Goal: Find contact information: Find contact information

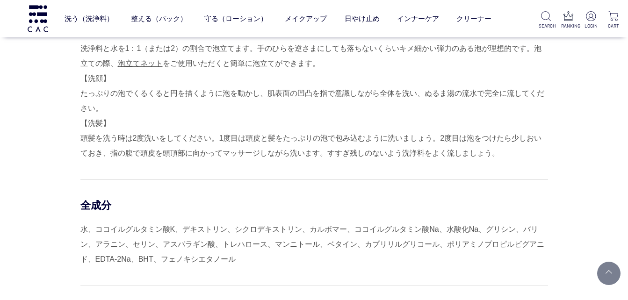
scroll to position [748, 0]
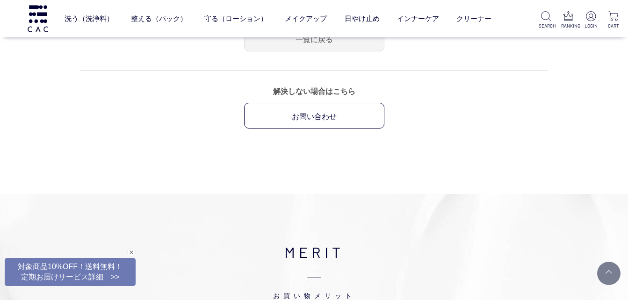
scroll to position [187, 0]
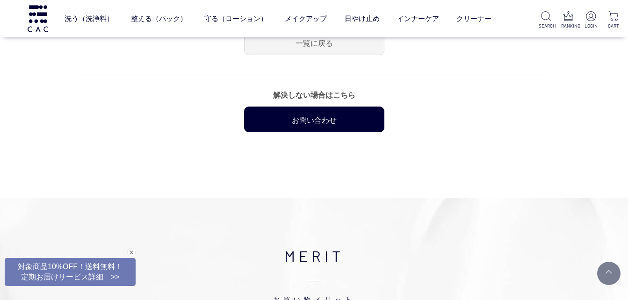
click at [293, 120] on link "お問い合わせ" at bounding box center [314, 120] width 140 height 26
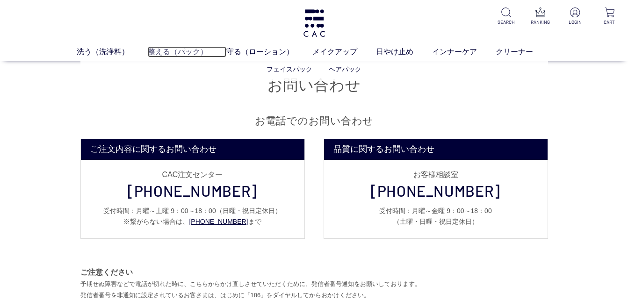
click at [154, 48] on link "整える（パック）" at bounding box center [187, 51] width 79 height 11
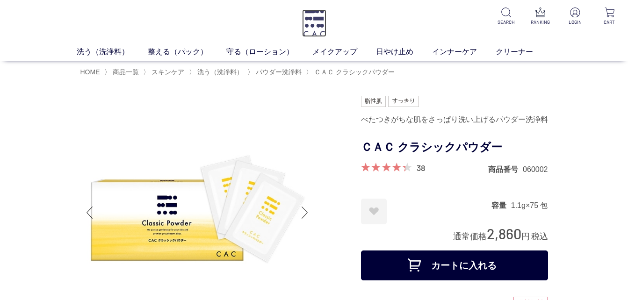
click at [315, 22] on img at bounding box center [314, 23] width 24 height 28
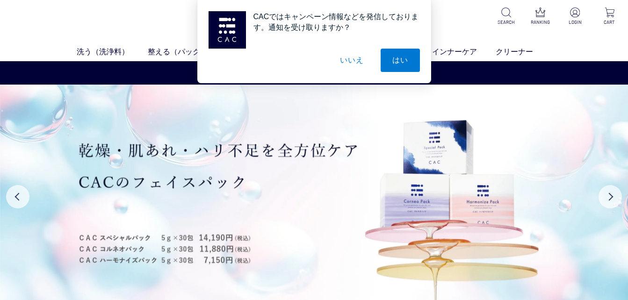
click at [560, 43] on div "CACではキャンペーン情報などを発信しております。通知を受け取りますか？ はい いいえ" at bounding box center [314, 41] width 628 height 83
click at [357, 62] on button "いいえ" at bounding box center [351, 60] width 47 height 23
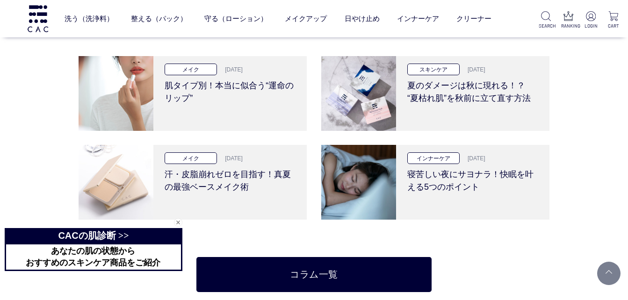
scroll to position [1916, 0]
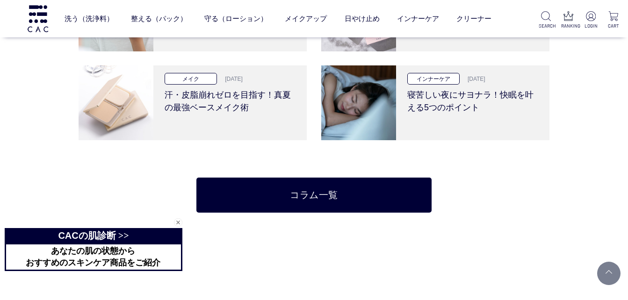
click at [179, 219] on div "閉じる" at bounding box center [178, 222] width 8 height 8
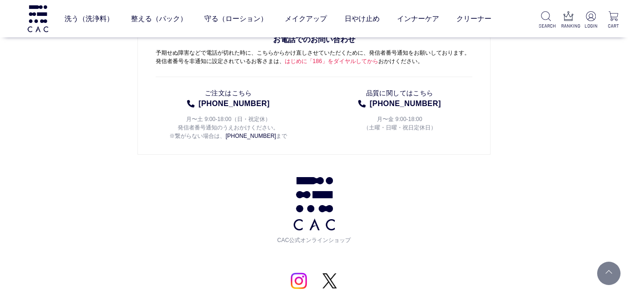
scroll to position [4487, 0]
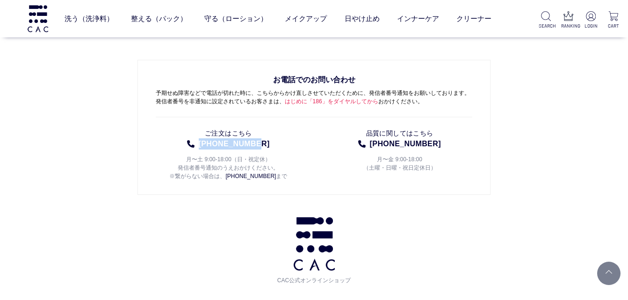
drag, startPoint x: 260, startPoint y: 146, endPoint x: 203, endPoint y: 144, distance: 56.6
click at [204, 144] on li "ご注文はこちら [PHONE_NUMBER] 月〜土 9:00-18:00（日・祝定休） 発信者番号通知のうえおかけください。 ※繋がらない場合は、 [PHO…" at bounding box center [229, 153] width 146 height 56
click at [202, 144] on li "ご注文はこちら [PHONE_NUMBER] 月〜土 9:00-18:00（日・祝定休） 発信者番号通知のうえおかけください。 ※繋がらない場合は、 [PHO…" at bounding box center [229, 153] width 146 height 56
drag, startPoint x: 195, startPoint y: 163, endPoint x: 203, endPoint y: 162, distance: 8.0
click at [201, 163] on p "月〜土 9:00-18:00（日・祝定休） 発信者番号通知のうえおかけください。 ※繋がらない場合は、 [PHONE_NUMBER] まで" at bounding box center [229, 165] width 146 height 31
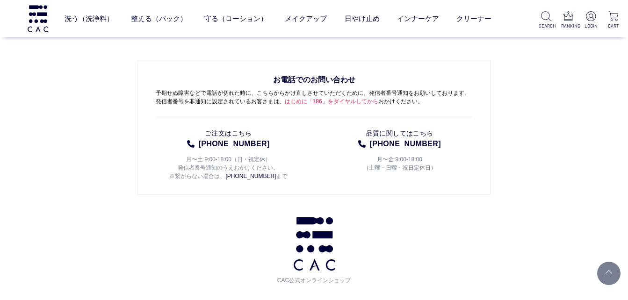
drag, startPoint x: 203, startPoint y: 162, endPoint x: 200, endPoint y: 178, distance: 16.2
click at [200, 178] on p "月〜土 9:00-18:00（日・祝定休） 発信者番号通知のうえおかけください。 ※繋がらない場合は、 [PHONE_NUMBER] まで" at bounding box center [229, 165] width 146 height 31
drag, startPoint x: 228, startPoint y: 158, endPoint x: 204, endPoint y: 158, distance: 24.3
click at [204, 158] on p "月〜土 9:00-18:00（日・祝定休） 発信者番号通知のうえおかけください。 ※繋がらない場合は、 [PHONE_NUMBER] まで" at bounding box center [229, 165] width 146 height 31
click at [239, 193] on div "お電話でのお問い合わせ 予期せぬ障害などで電話が切れた時に、こちらからかけ直しさせていただくために、発信者番号通知をお願いしております。 発信者番号を非通知に…" at bounding box center [313, 128] width 353 height 136
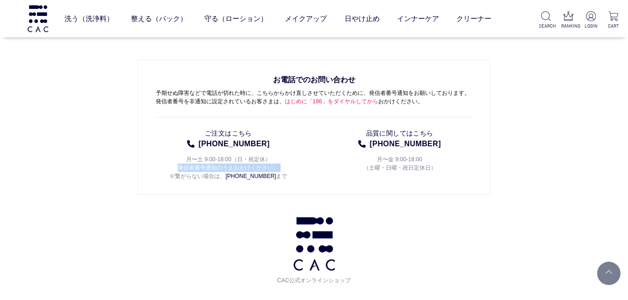
drag, startPoint x: 299, startPoint y: 164, endPoint x: 139, endPoint y: 186, distance: 161.3
click at [139, 186] on div "お電話でのお問い合わせ 予期せぬ障害などで電話が切れた時に、こちらからかけ直しさせていただくために、発信者番号通知をお願いしております。 発信者番号を非通知に…" at bounding box center [313, 128] width 353 height 136
drag, startPoint x: 213, startPoint y: 181, endPoint x: 208, endPoint y: 171, distance: 11.1
click at [213, 180] on div "お電話でのお問い合わせ 予期せぬ障害などで電話が切れた時に、こちらからかけ直しさせていただくために、発信者番号通知をお願いしております。 発信者番号を非通知に…" at bounding box center [313, 128] width 353 height 136
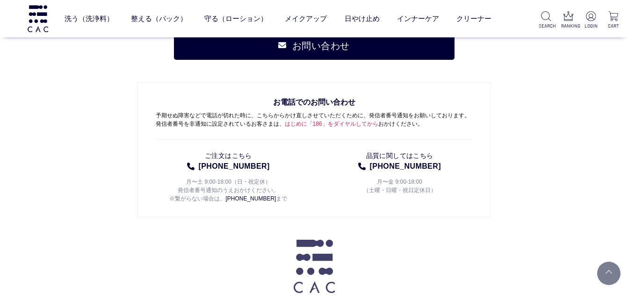
scroll to position [4440, 0]
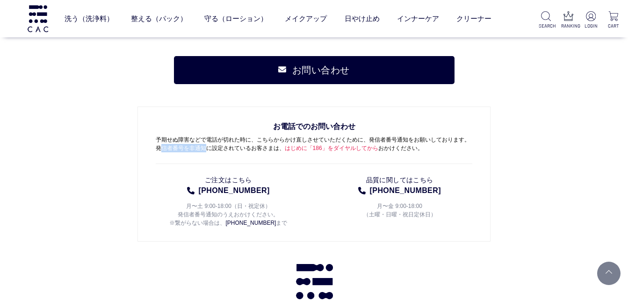
drag, startPoint x: 162, startPoint y: 151, endPoint x: 204, endPoint y: 151, distance: 42.1
click at [204, 151] on p "お電話でのお問い合わせ 予期せぬ障害などで電話が切れた時に、こちらからかけ直しさせていただくために、発信者番号通知をお願いしております。 発信者番号を非通知に…" at bounding box center [314, 142] width 317 height 43
drag, startPoint x: 204, startPoint y: 151, endPoint x: 210, endPoint y: 158, distance: 9.3
click at [210, 158] on p "お電話でのお問い合わせ 予期せぬ障害などで電話が切れた時に、こちらからかけ直しさせていただくために、発信者番号通知をお願いしております。 発信者番号を非通知に…" at bounding box center [314, 142] width 317 height 43
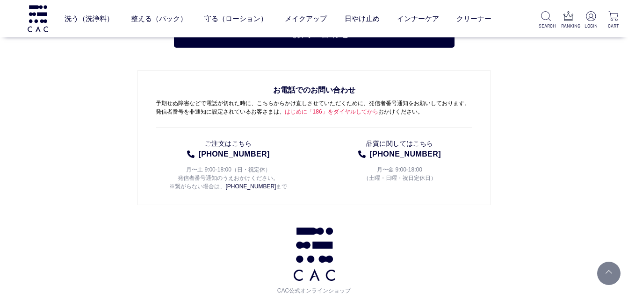
scroll to position [4487, 0]
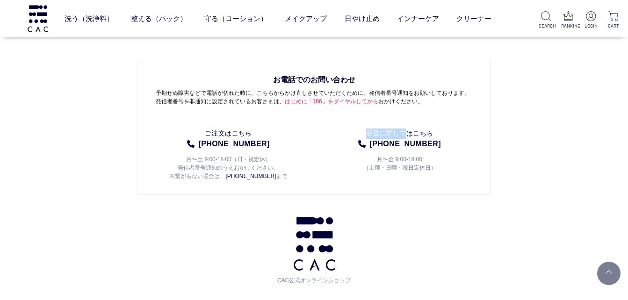
drag, startPoint x: 318, startPoint y: 130, endPoint x: 405, endPoint y: 134, distance: 87.5
click at [405, 134] on ul "ご注文はこちら [PHONE_NUMBER] 月〜土 9:00-18:00（日・祝定休） 発信者番号通知のうえおかけください。 ※繋がらない場合は、 [PHO…" at bounding box center [314, 149] width 317 height 64
drag, startPoint x: 405, startPoint y: 134, endPoint x: 403, endPoint y: 166, distance: 32.3
click at [403, 166] on p "月〜金 9:00-18:00 （土曜・日曜・祝日定休日）" at bounding box center [400, 161] width 146 height 22
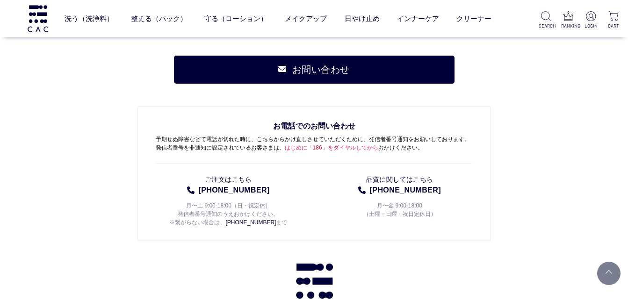
scroll to position [4440, 0]
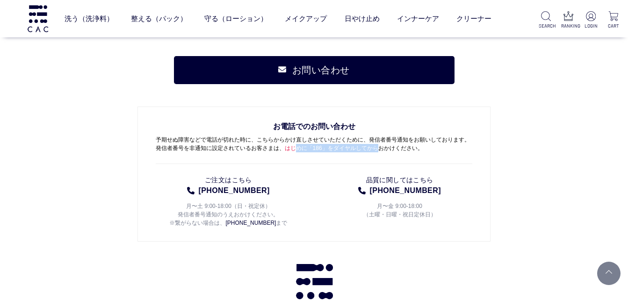
drag, startPoint x: 294, startPoint y: 146, endPoint x: 378, endPoint y: 147, distance: 83.7
click at [378, 147] on p "お電話でのお問い合わせ 予期せぬ障害などで電話が切れた時に、こちらからかけ直しさせていただくために、発信者番号通知をお願いしております。 発信者番号を非通知に…" at bounding box center [314, 142] width 317 height 43
click at [252, 210] on p "月〜土 9:00-18:00（日・祝定休） 発信者番号通知のうえおかけください。 ※繋がらない場合は、 [PHONE_NUMBER] まで" at bounding box center [229, 211] width 146 height 31
drag, startPoint x: 366, startPoint y: 174, endPoint x: 437, endPoint y: 175, distance: 70.1
click at [437, 175] on li "品質に関してはこちら [PHONE_NUMBER] 月〜金 9:00-18:00 （土曜・日曜・祝日定休日）" at bounding box center [400, 200] width 146 height 56
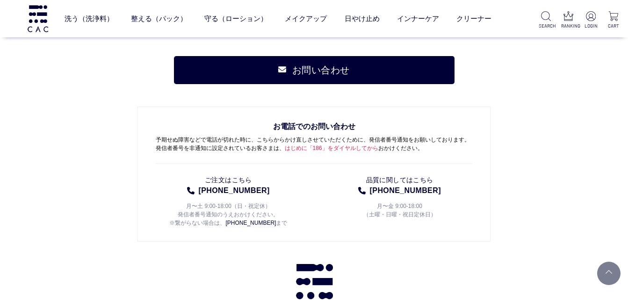
drag, startPoint x: 437, startPoint y: 175, endPoint x: 428, endPoint y: 223, distance: 48.5
click at [428, 223] on li "品質に関してはこちら [PHONE_NUMBER] 月〜金 9:00-18:00 （土曜・日曜・祝日定休日）" at bounding box center [400, 200] width 146 height 56
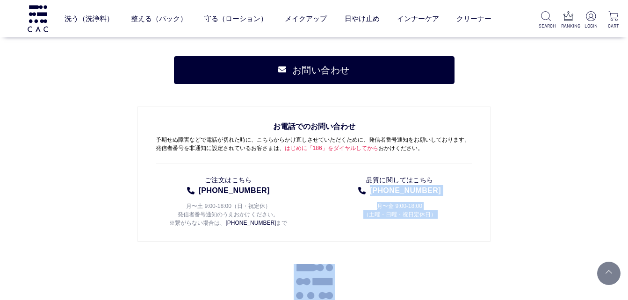
drag, startPoint x: 451, startPoint y: 217, endPoint x: 403, endPoint y: 276, distance: 76.1
click at [403, 276] on div "お問い合わせ お電話でのお問い合わせ 予期せぬ障害などで電話が切れた時に、こちらからかけ直しさせていただくために、発信者番号通知をお願いしております。 発信者…" at bounding box center [313, 299] width 353 height 486
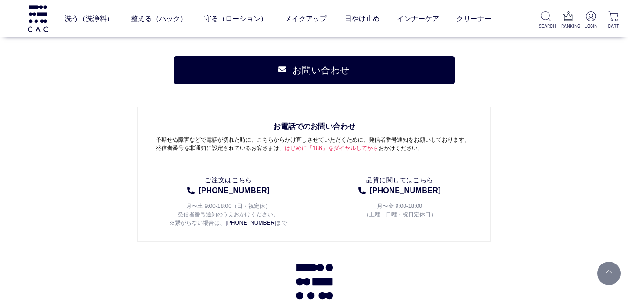
drag, startPoint x: 403, startPoint y: 276, endPoint x: 228, endPoint y: 227, distance: 182.0
click at [228, 227] on p "月〜土 9:00-18:00（日・祝定休） 発信者番号通知のうえおかけください。 ※繋がらない場合は、 [PHONE_NUMBER] まで" at bounding box center [229, 211] width 146 height 31
drag, startPoint x: 170, startPoint y: 204, endPoint x: 239, endPoint y: 213, distance: 69.7
click at [239, 213] on p "月〜土 9:00-18:00（日・祝定休） 発信者番号通知のうえおかけください。 ※繋がらない場合は、 [PHONE_NUMBER] まで" at bounding box center [229, 211] width 146 height 31
drag, startPoint x: 239, startPoint y: 213, endPoint x: 237, endPoint y: 247, distance: 34.2
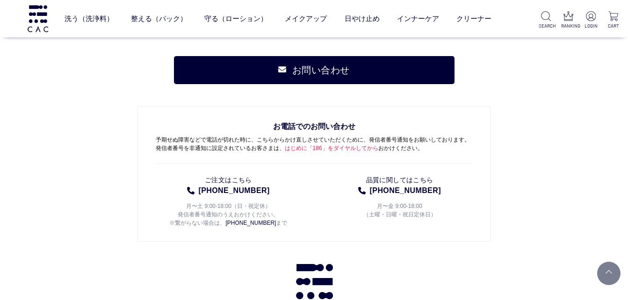
click at [237, 247] on div "お問い合わせ お電話でのお問い合わせ 予期せぬ障害などで電話が切れた時に、こちらからかけ直しさせていただくために、発信者番号通知をお願いしております。 発信者…" at bounding box center [313, 299] width 353 height 486
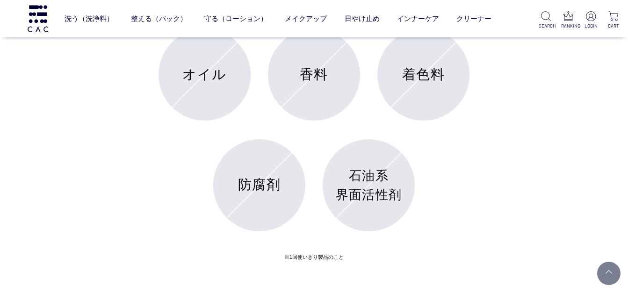
scroll to position [3365, 0]
